Goal: Transaction & Acquisition: Purchase product/service

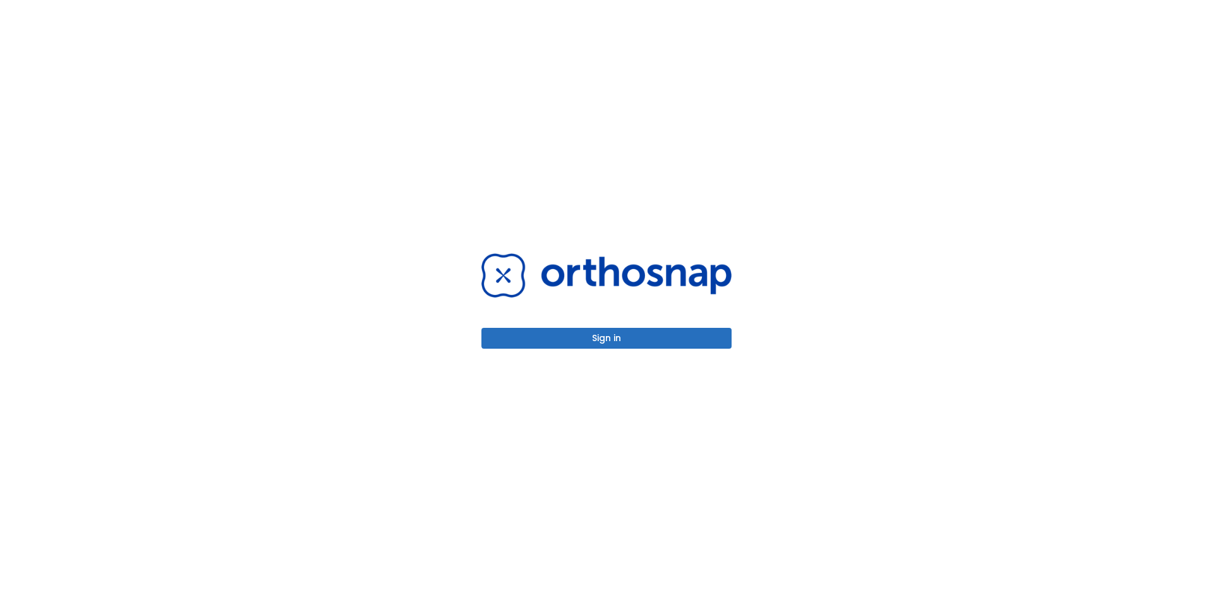
click at [624, 341] on button "Sign in" at bounding box center [606, 338] width 250 height 21
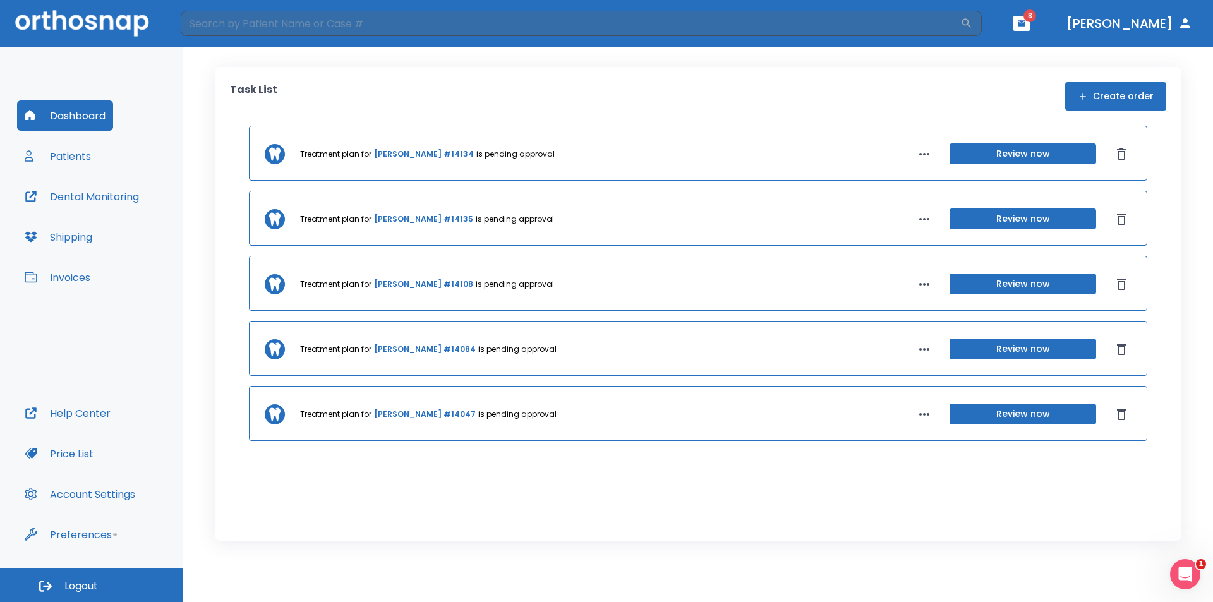
click at [66, 155] on button "Patients" at bounding box center [57, 156] width 81 height 30
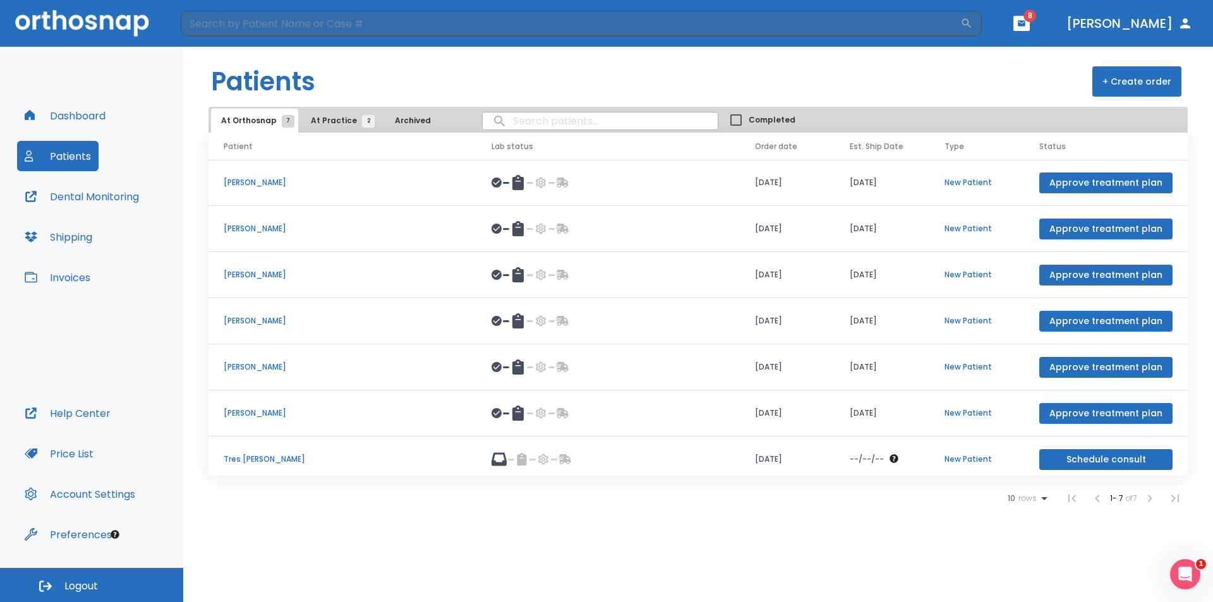
click at [1025, 21] on icon "button" at bounding box center [1022, 23] width 8 height 6
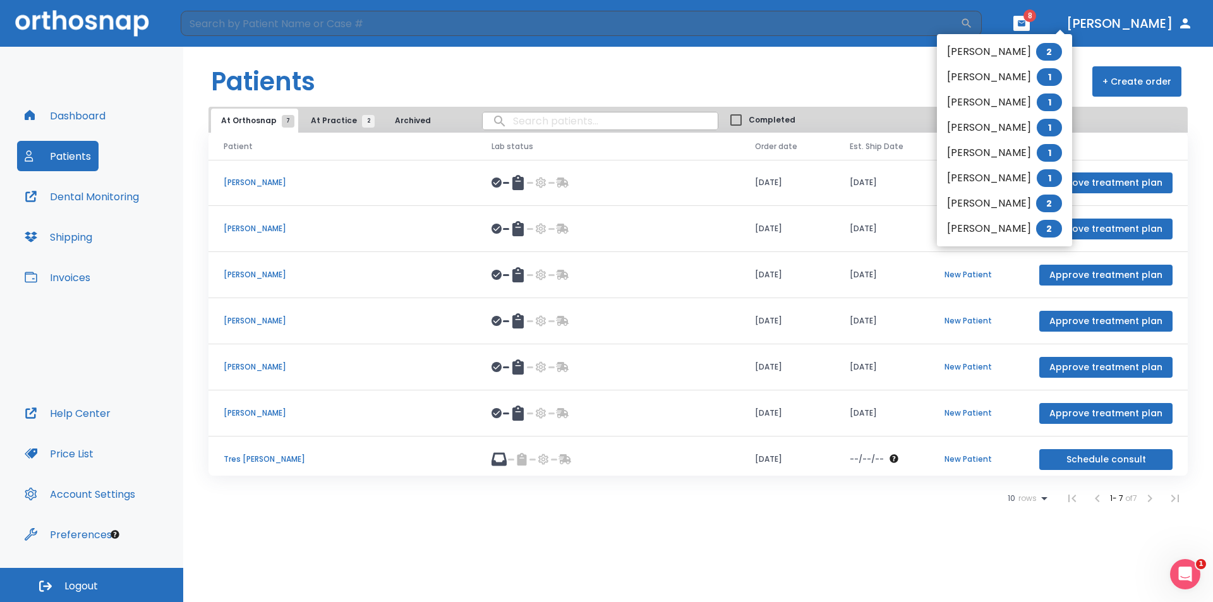
click at [1011, 226] on li "[PERSON_NAME] 2" at bounding box center [1004, 228] width 135 height 25
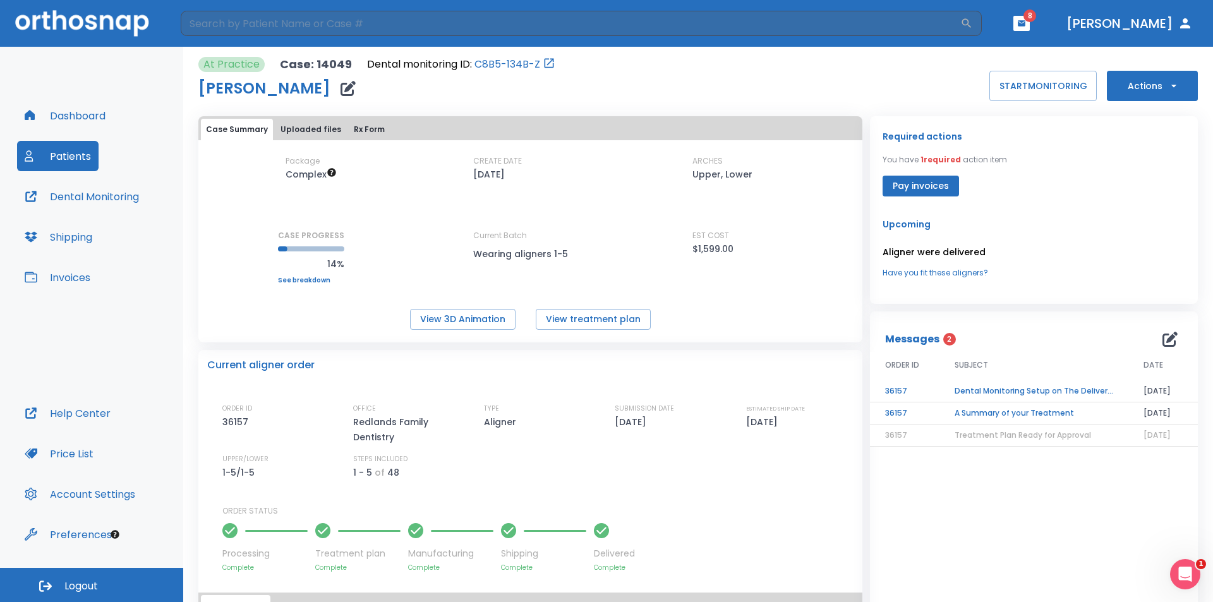
click at [914, 184] on button "Pay invoices" at bounding box center [921, 186] width 76 height 21
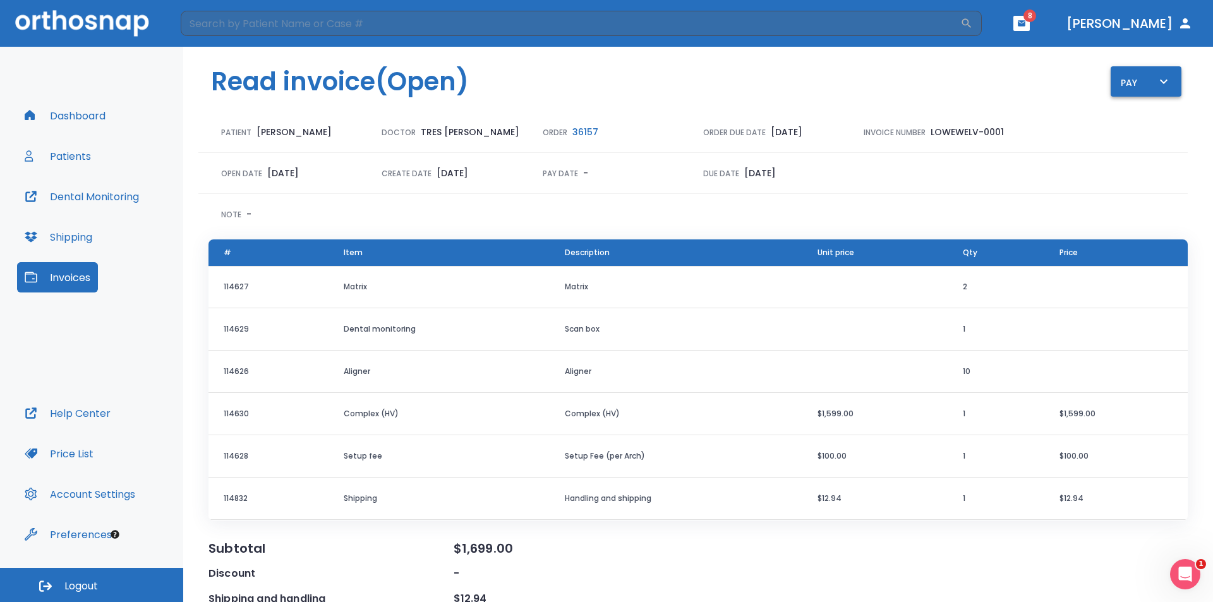
click at [1156, 80] on icon "button" at bounding box center [1163, 81] width 15 height 15
click at [1150, 119] on p "Pay online by CC" at bounding box center [1145, 117] width 65 height 11
click at [1025, 21] on icon "button" at bounding box center [1022, 23] width 8 height 6
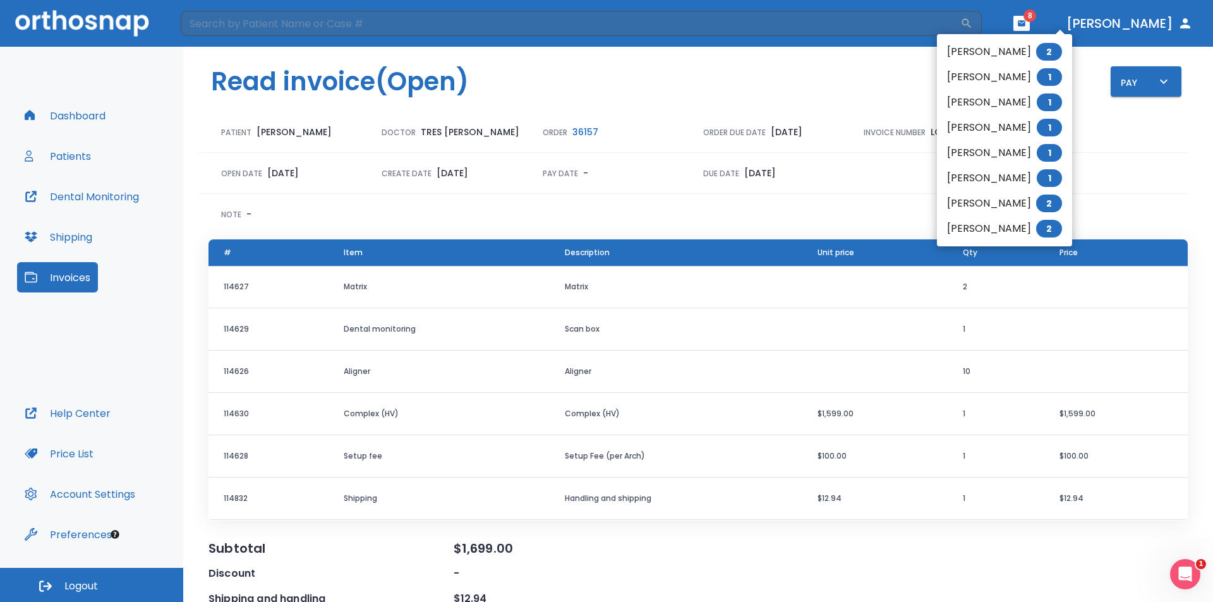
click at [988, 47] on li "Frank Coe 2" at bounding box center [1004, 51] width 135 height 25
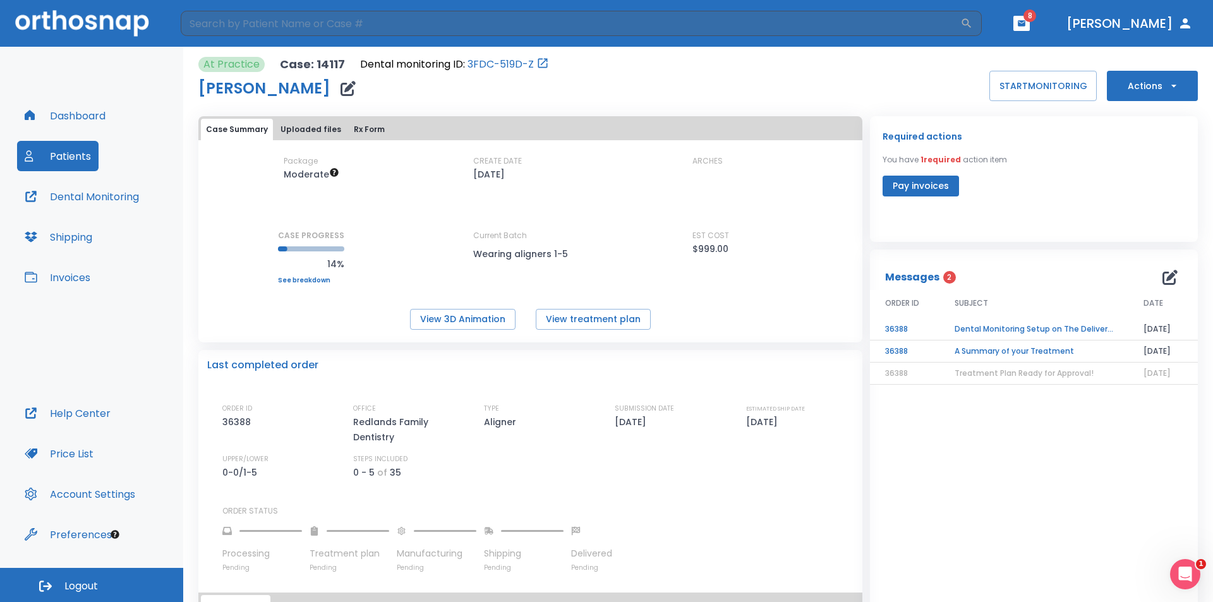
click at [913, 184] on button "Pay invoices" at bounding box center [921, 186] width 76 height 21
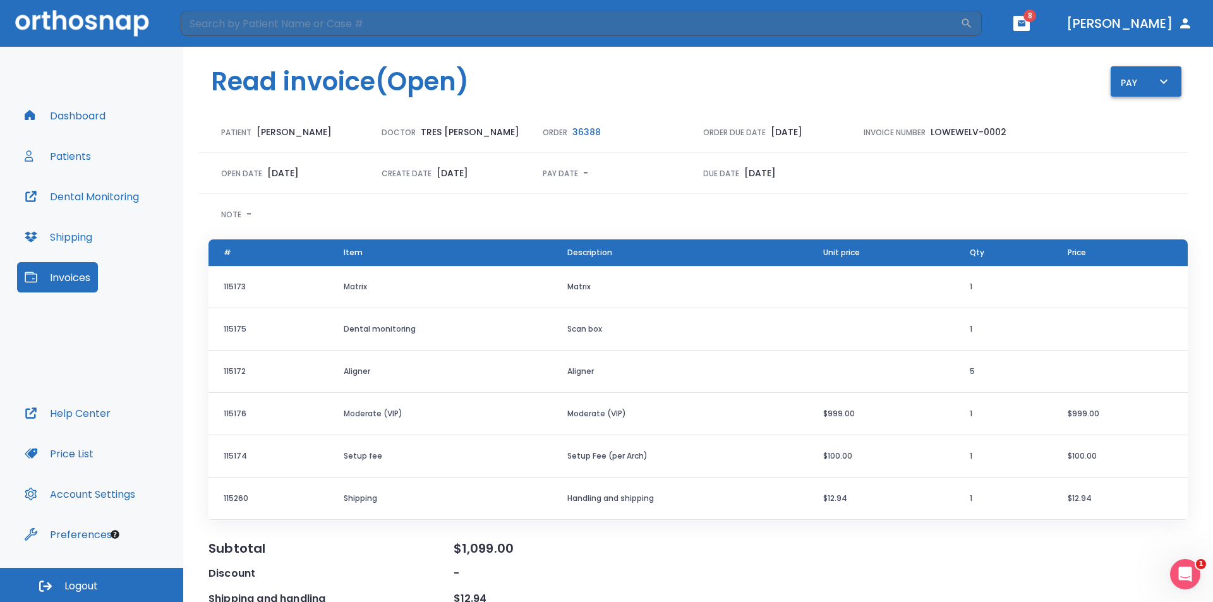
click at [1156, 79] on icon "button" at bounding box center [1163, 81] width 15 height 15
click at [1155, 118] on p "Pay online by CC" at bounding box center [1145, 117] width 65 height 11
